Goal: Information Seeking & Learning: Learn about a topic

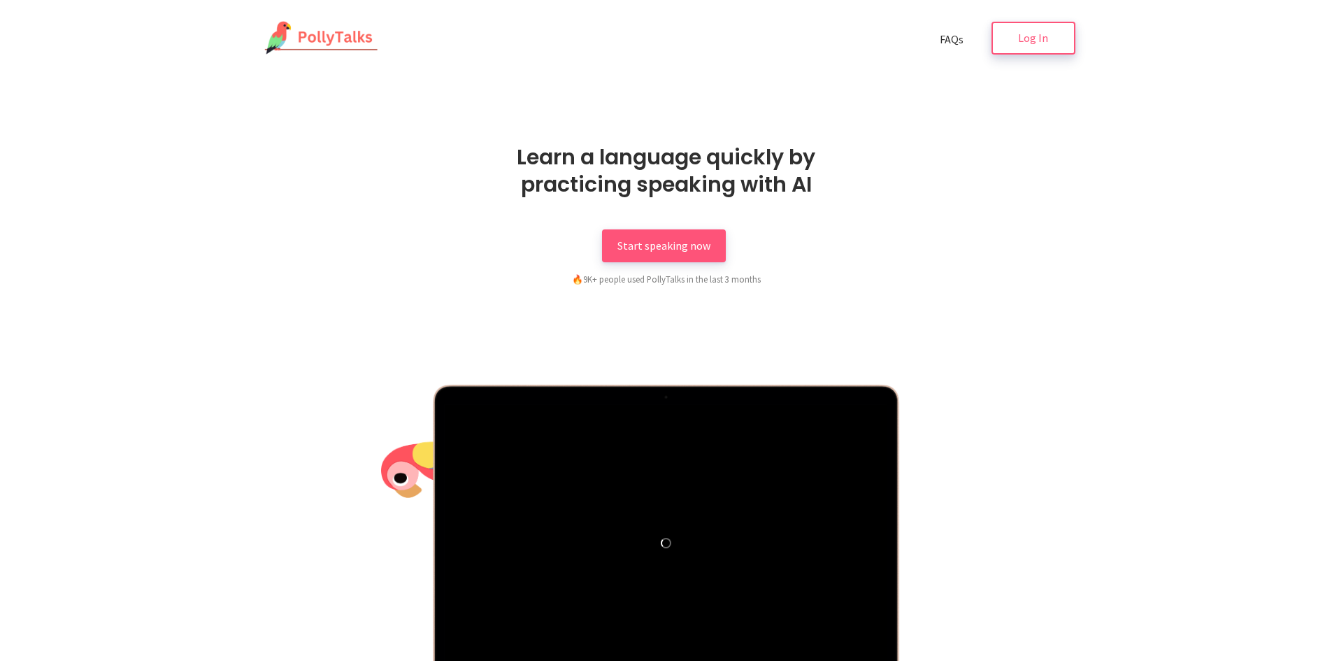
click at [1036, 35] on span "Log In" at bounding box center [1033, 38] width 30 height 14
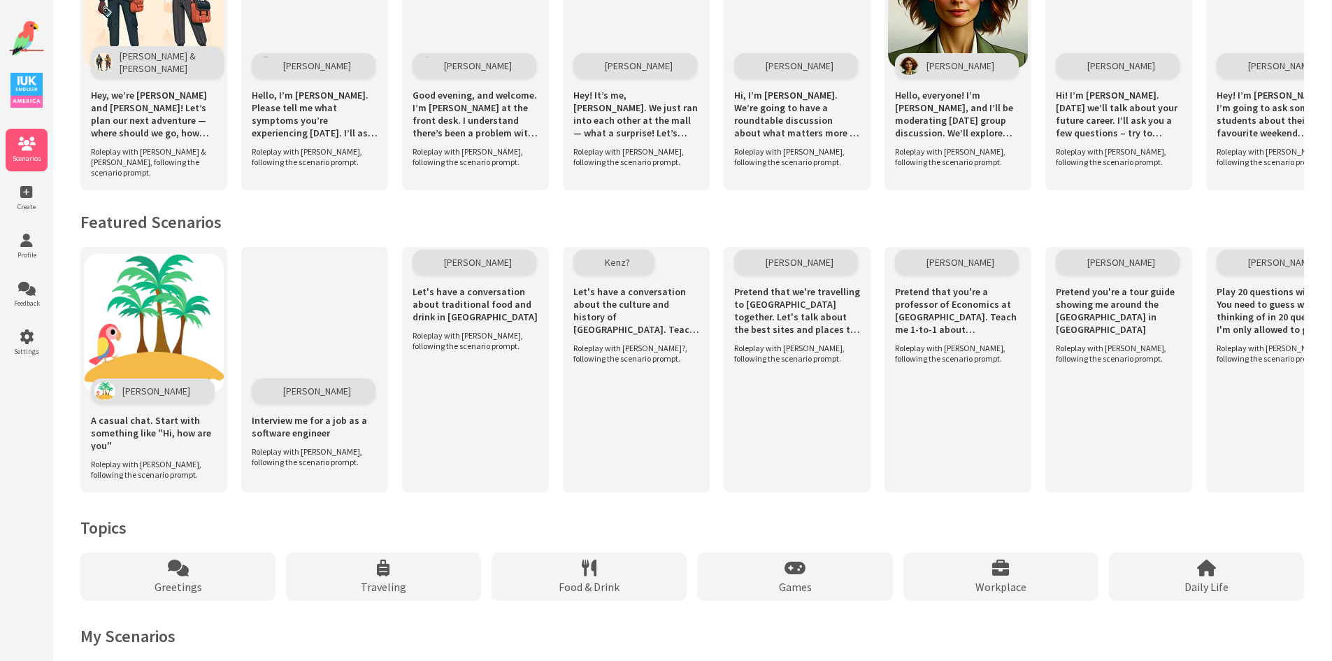
scroll to position [795, 0]
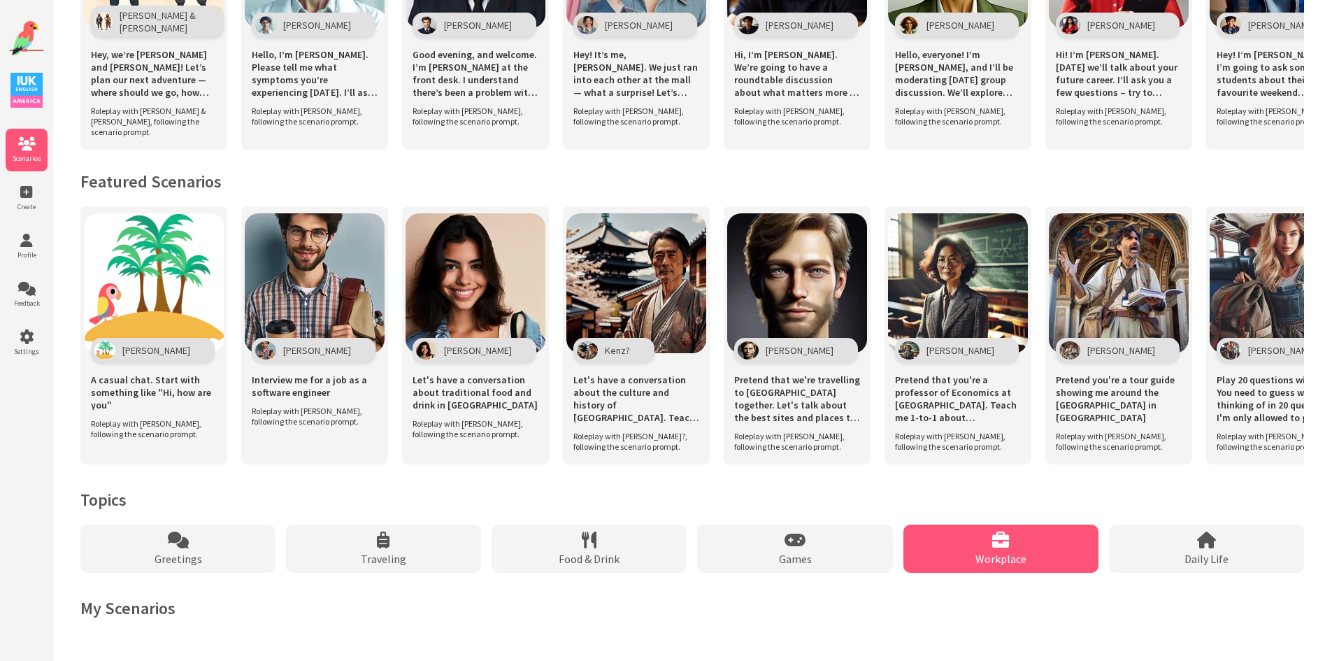
click at [1031, 549] on div "Workplace" at bounding box center [1000, 548] width 195 height 48
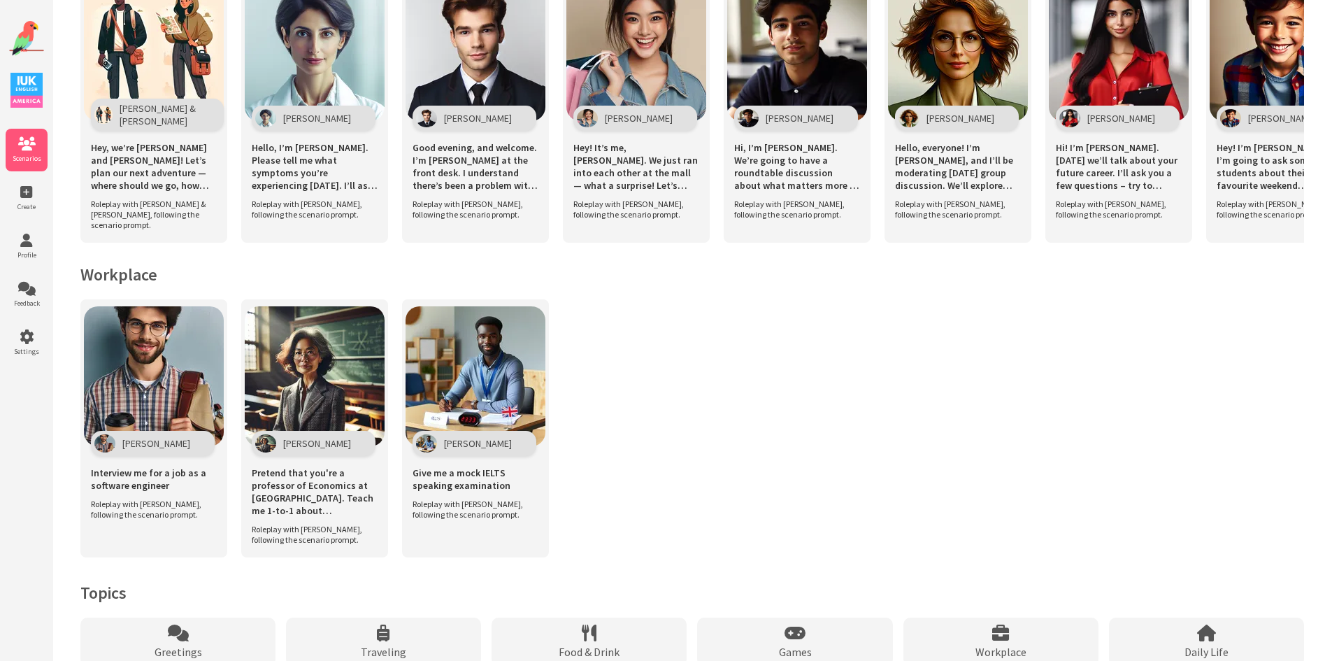
scroll to position [439, 0]
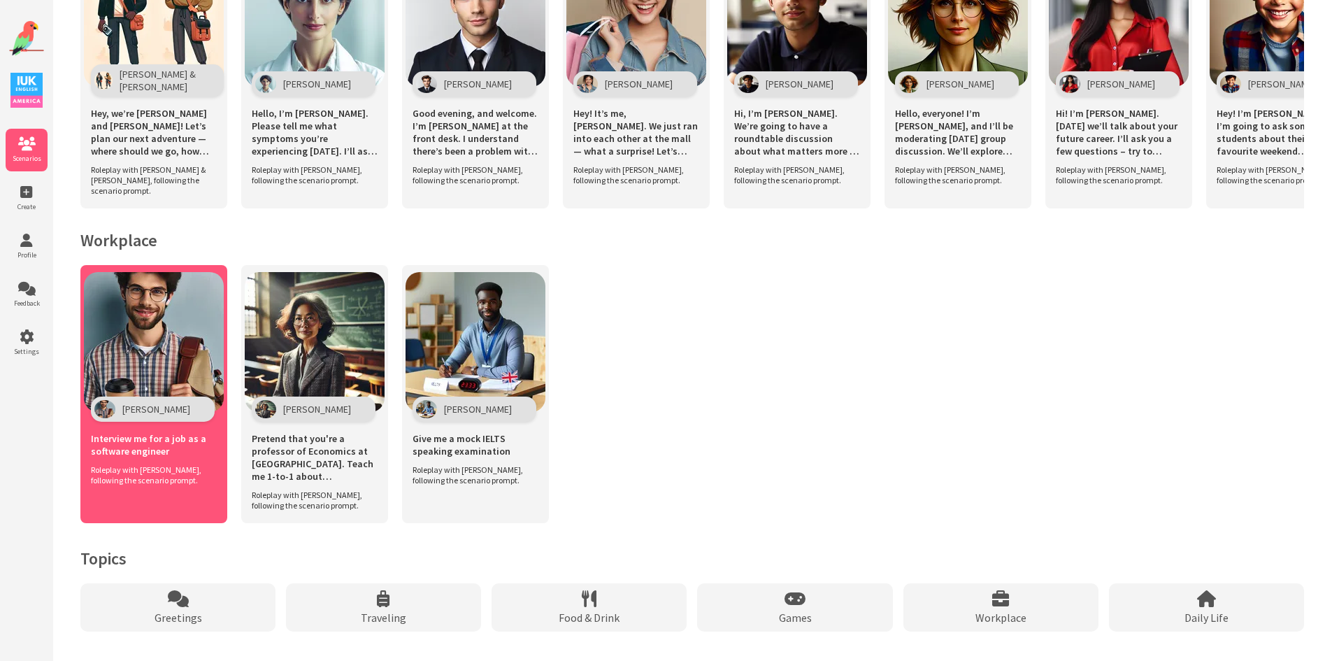
click at [146, 349] on img at bounding box center [154, 342] width 140 height 140
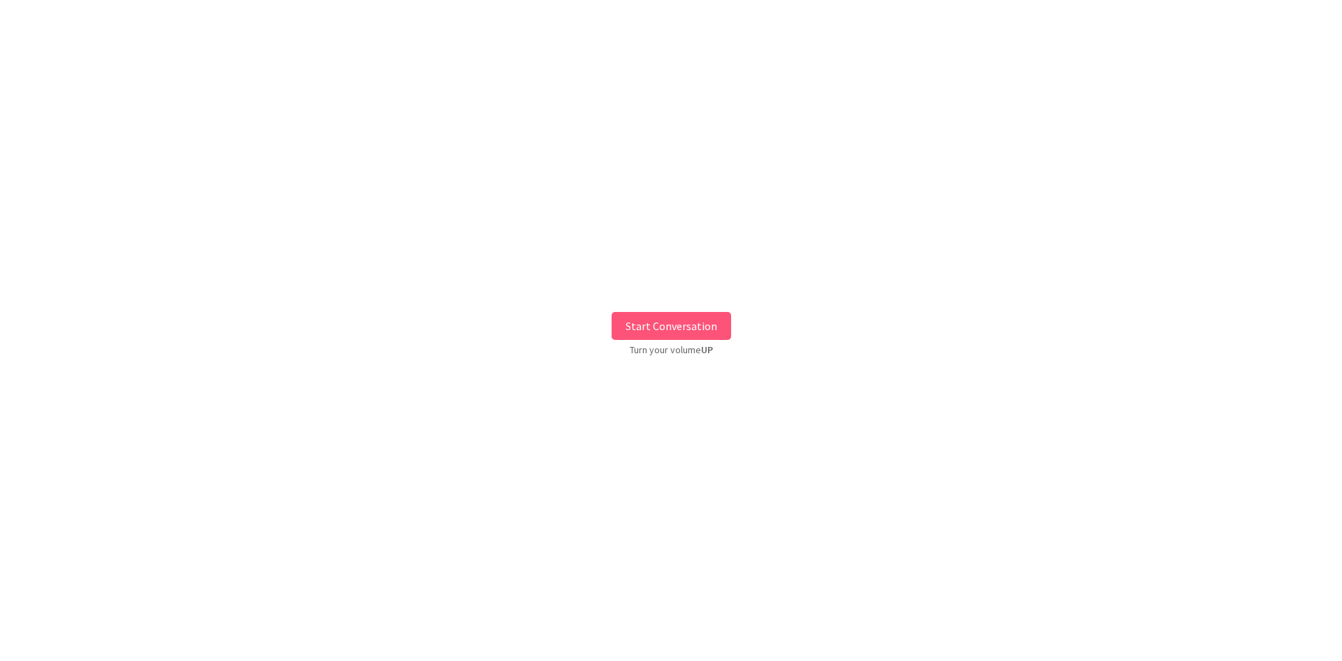
click at [713, 329] on button "Start Conversation" at bounding box center [672, 326] width 120 height 28
